Goal: Task Accomplishment & Management: Manage account settings

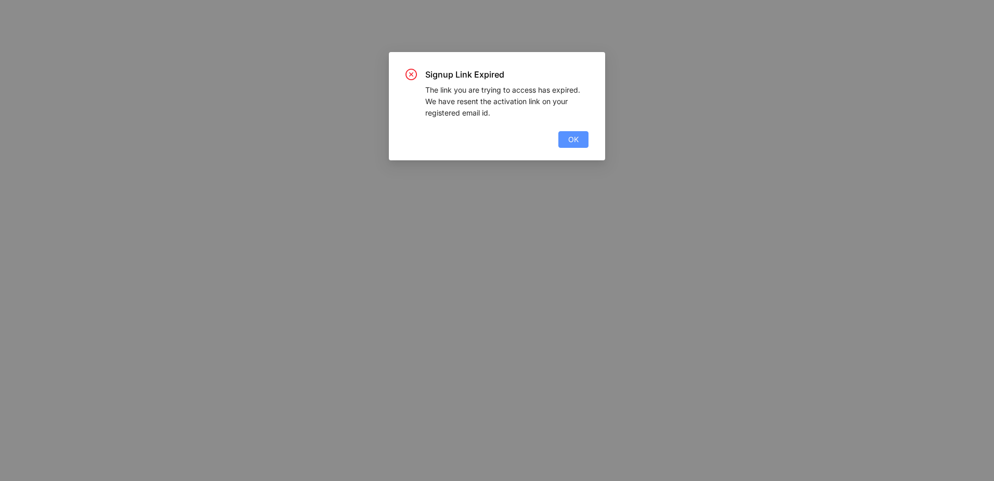
click at [574, 139] on span "OK" at bounding box center [574, 139] width 10 height 11
click at [578, 145] on span "OK" at bounding box center [574, 139] width 10 height 11
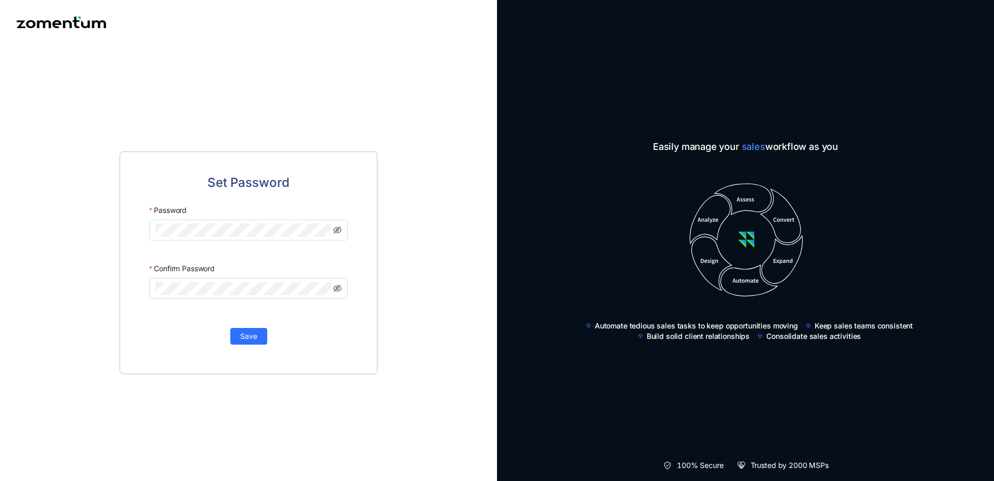
click at [445, 179] on div "Set Password Password Confirm Password Save" at bounding box center [248, 263] width 497 height 436
click button "Save" at bounding box center [248, 336] width 37 height 17
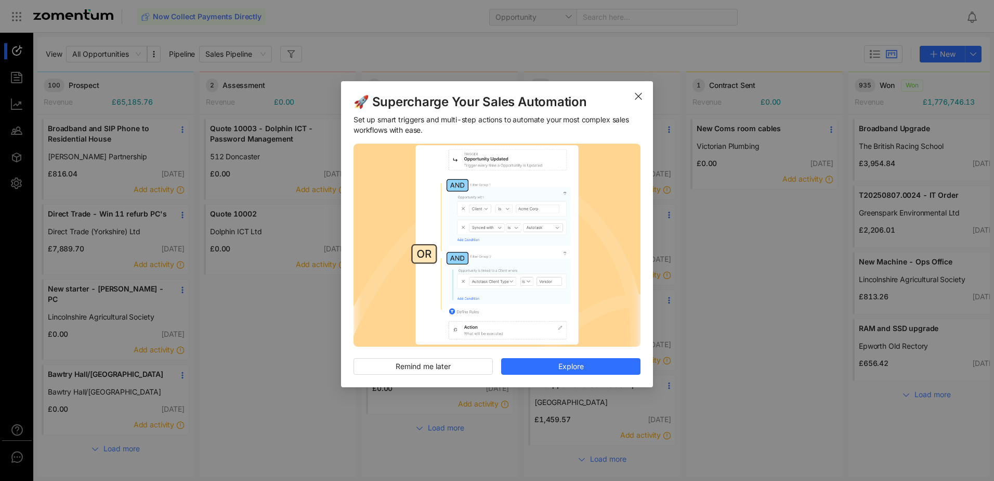
click at [640, 97] on icon "Close" at bounding box center [639, 96] width 8 height 8
